Goal: Use online tool/utility: Utilize a website feature to perform a specific function

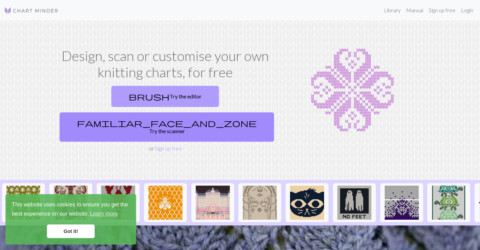
click at [111, 95] on link "brush Try the editor" at bounding box center [165, 96] width 108 height 21
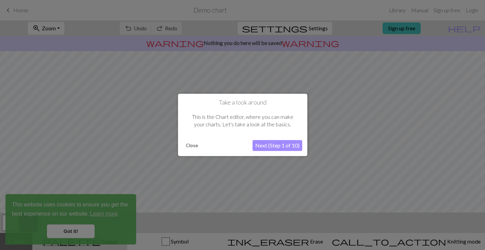
click at [292, 147] on button "Next (Step 1 of 10)" at bounding box center [278, 145] width 50 height 11
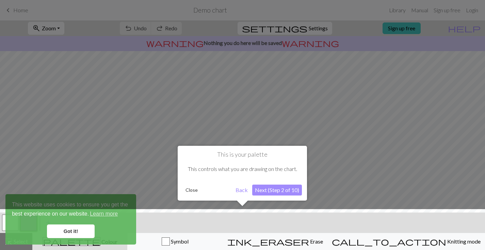
click at [276, 191] on button "Next (Step 2 of 10)" at bounding box center [277, 190] width 50 height 11
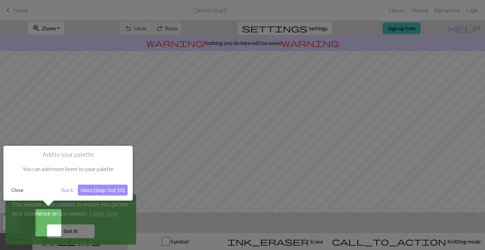
click at [88, 188] on button "Next (Step 3 of 10)" at bounding box center [103, 190] width 50 height 11
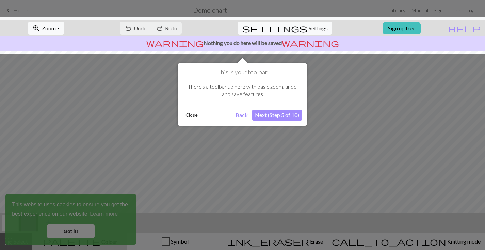
click at [274, 117] on button "Next (Step 5 of 10)" at bounding box center [277, 115] width 50 height 11
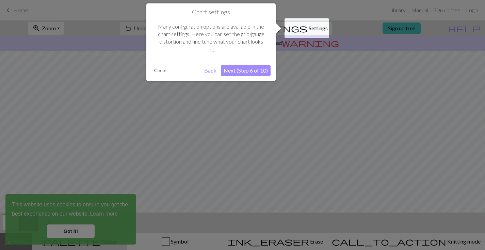
click at [262, 71] on button "Next (Step 6 of 10)" at bounding box center [246, 70] width 50 height 11
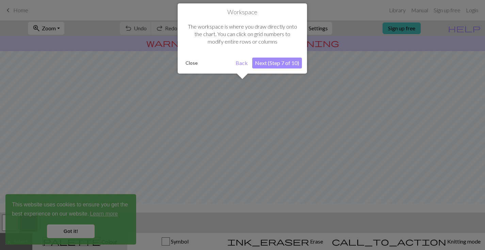
scroll to position [41, 0]
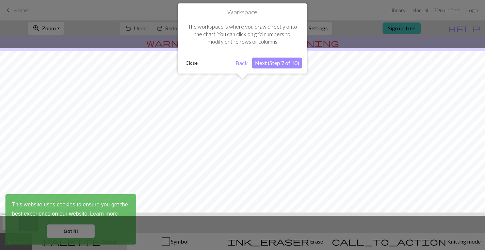
click at [269, 65] on button "Next (Step 7 of 10)" at bounding box center [277, 63] width 50 height 11
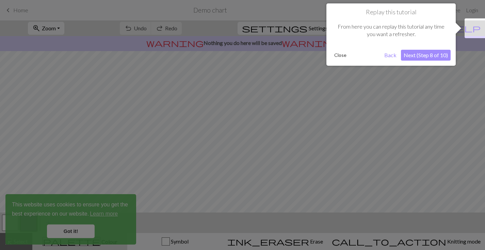
click at [429, 53] on button "Next (Step 8 of 10)" at bounding box center [426, 55] width 50 height 11
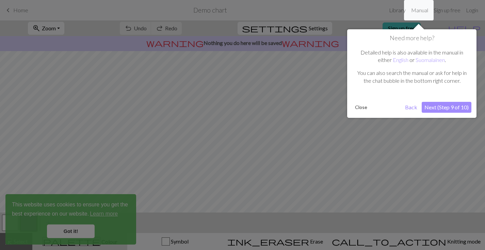
click at [436, 109] on button "Next (Step 9 of 10)" at bounding box center [447, 107] width 50 height 11
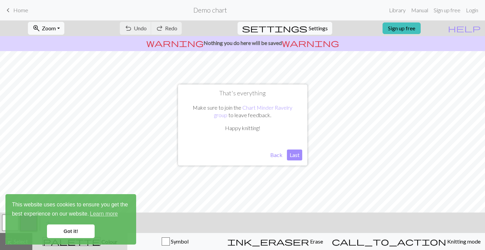
click at [292, 155] on button "Last" at bounding box center [294, 154] width 15 height 11
click at [75, 227] on link "Got it!" at bounding box center [71, 231] width 48 height 14
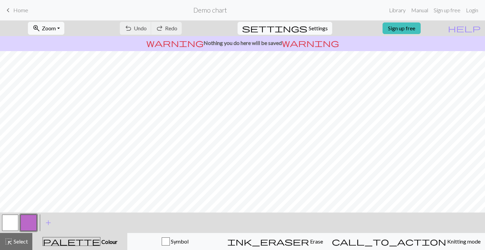
click at [31, 222] on button "button" at bounding box center [28, 223] width 16 height 16
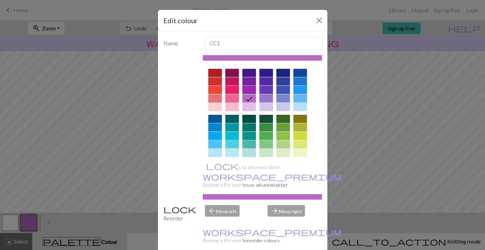
click at [293, 81] on div at bounding box center [300, 81] width 14 height 8
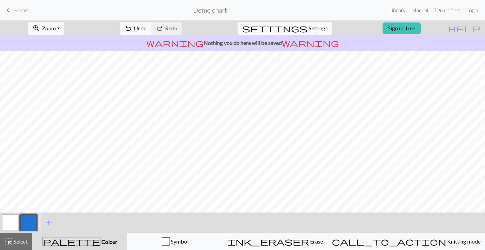
click at [15, 227] on button "button" at bounding box center [10, 223] width 16 height 16
click at [29, 226] on button "button" at bounding box center [28, 223] width 16 height 16
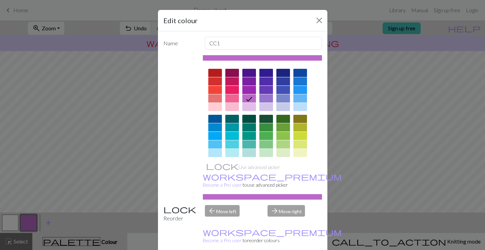
click at [46, 129] on div "Edit colour Name CC1 Use advanced picker workspace_premium Become a Pro user to…" at bounding box center [242, 125] width 485 height 250
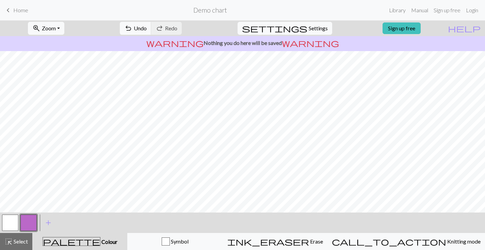
scroll to position [19, 0]
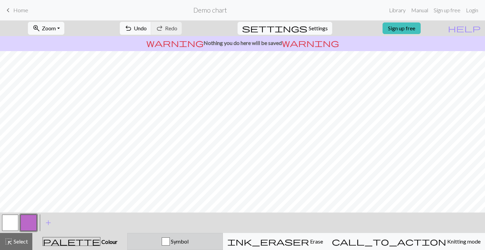
click at [170, 243] on div "button" at bounding box center [166, 241] width 8 height 8
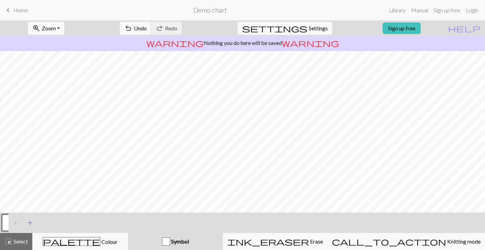
click at [29, 224] on span "add" at bounding box center [30, 223] width 8 height 10
click at [4, 222] on button "button" at bounding box center [10, 223] width 16 height 16
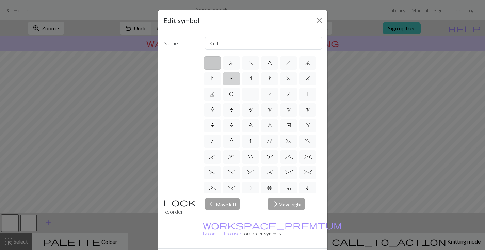
click at [240, 82] on label "p" at bounding box center [231, 79] width 17 height 14
click at [235, 79] on input "p" at bounding box center [233, 76] width 4 height 4
radio input "true"
type input "purl"
click at [112, 89] on div "Edit symbol Name purl d f g h j k p s t F H J O P T / | 0 1 2 3 4 5 6 7 8 9 e m…" at bounding box center [242, 125] width 485 height 250
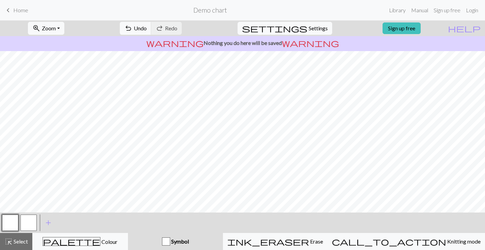
click at [25, 221] on button "button" at bounding box center [28, 223] width 16 height 16
click at [9, 224] on button "button" at bounding box center [10, 223] width 16 height 16
click at [219, 244] on div "Symbol" at bounding box center [175, 241] width 87 height 8
click at [170, 242] on div "button" at bounding box center [166, 241] width 8 height 8
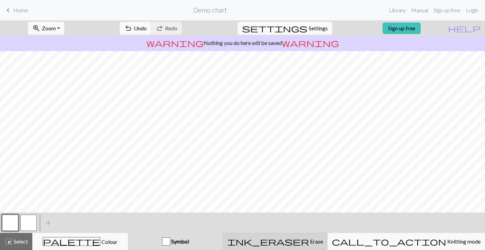
click at [286, 239] on div "ink_eraser Erase Erase" at bounding box center [275, 241] width 96 height 8
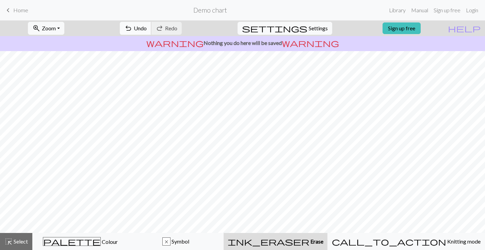
click at [152, 30] on button "undo Undo Undo" at bounding box center [136, 28] width 32 height 13
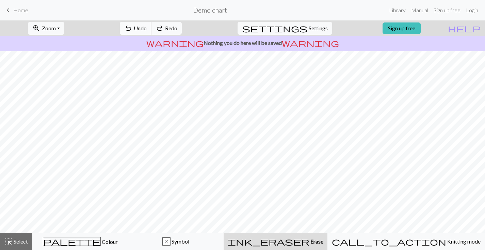
click at [147, 28] on span "Undo" at bounding box center [140, 28] width 13 height 6
